Goal: Task Accomplishment & Management: Use online tool/utility

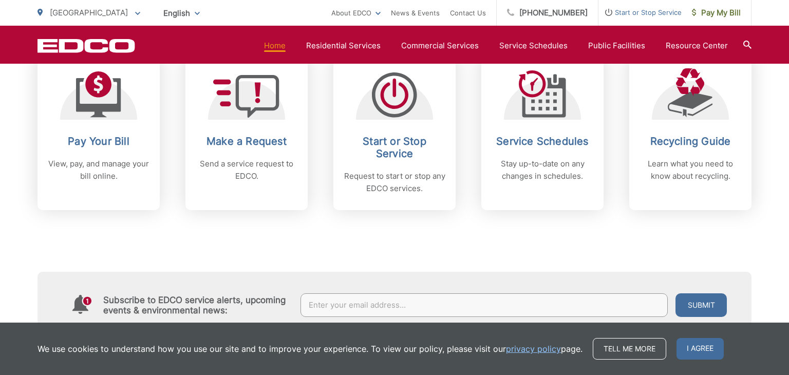
scroll to position [456, 0]
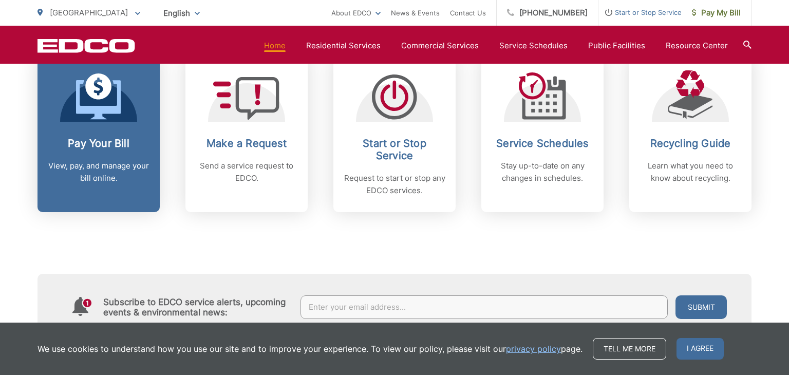
click at [53, 126] on link "Pay Your Bill View, pay, and manage your bill online." at bounding box center [99, 133] width 122 height 157
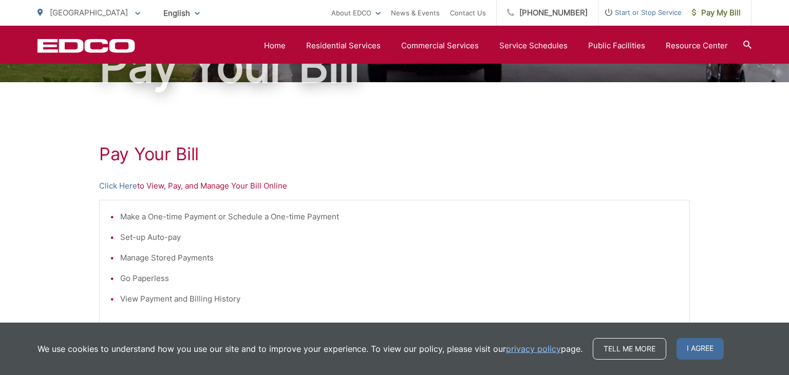
scroll to position [123, 0]
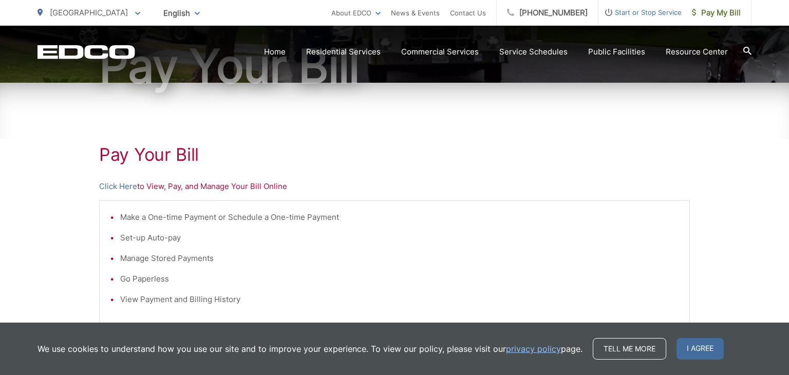
click at [236, 189] on p "Click Here to View, Pay, and Manage Your Bill Online" at bounding box center [394, 186] width 591 height 12
click at [124, 186] on link "Click Here" at bounding box center [118, 186] width 38 height 12
